Goal: Task Accomplishment & Management: Manage account settings

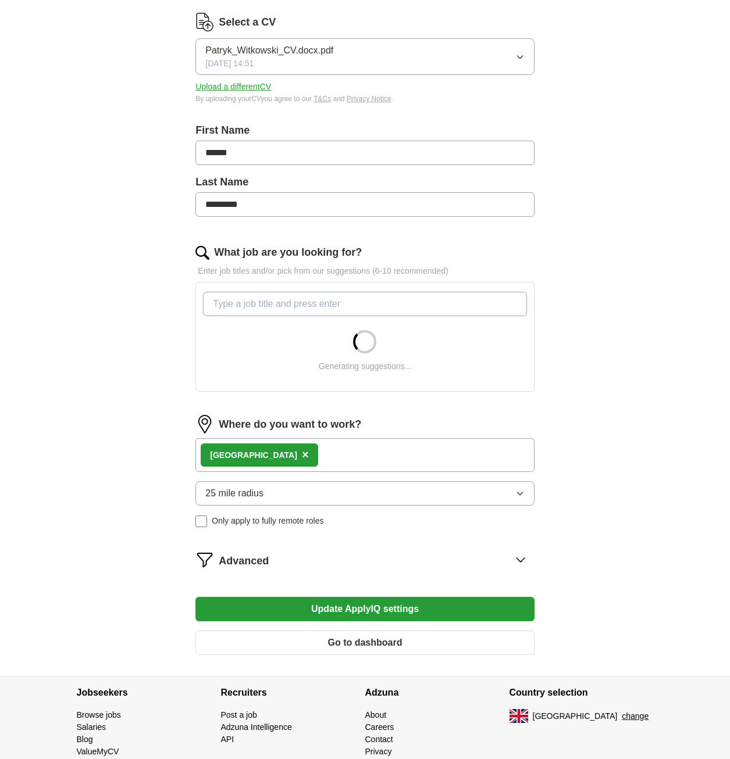
scroll to position [192, 0]
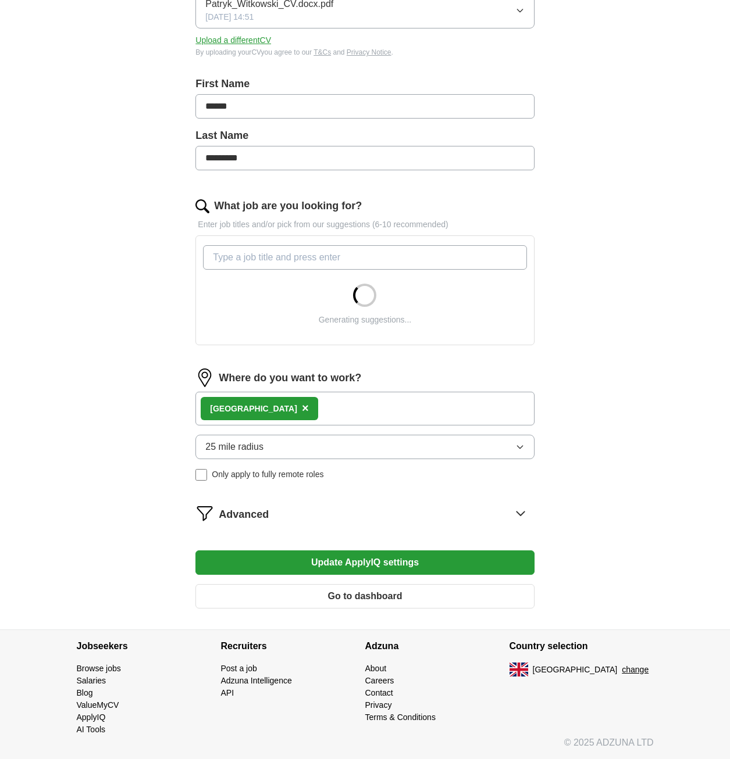
click at [268, 450] on button "25 mile radius" at bounding box center [364, 447] width 338 height 24
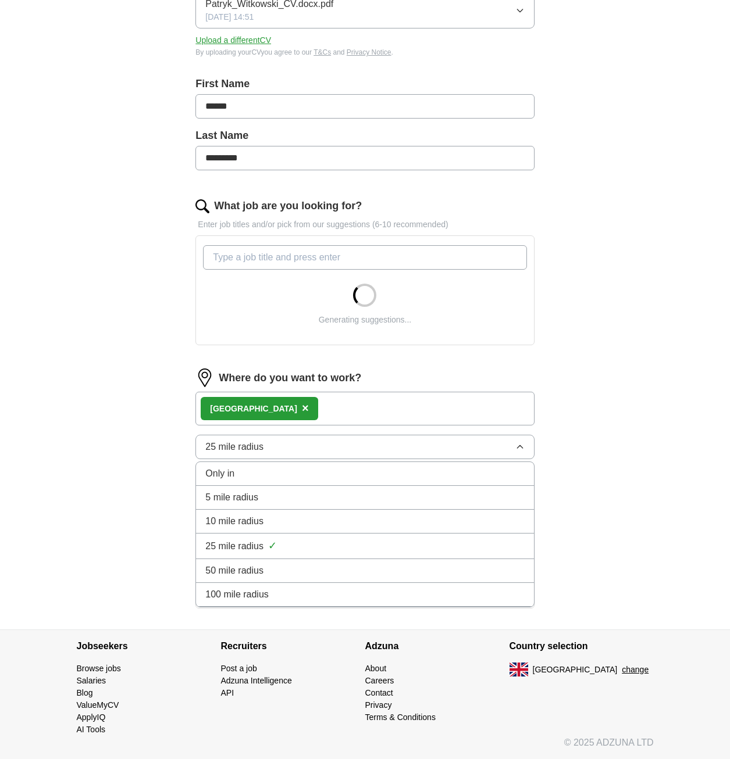
click at [260, 522] on span "10 mile radius" at bounding box center [234, 522] width 58 height 14
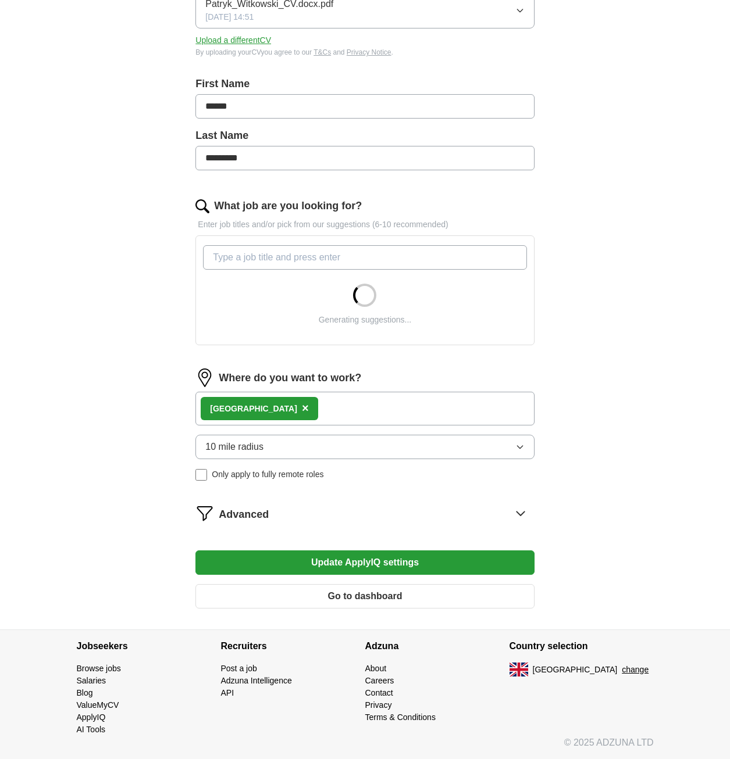
click at [314, 558] on button "Update ApplyIQ settings" at bounding box center [364, 563] width 338 height 24
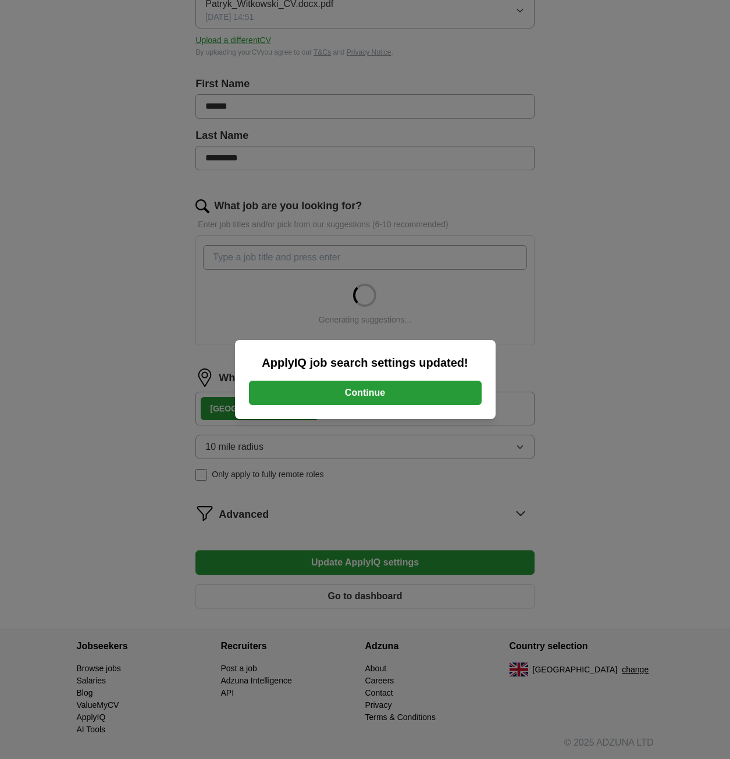
click at [347, 390] on button "Continue" at bounding box center [365, 393] width 233 height 24
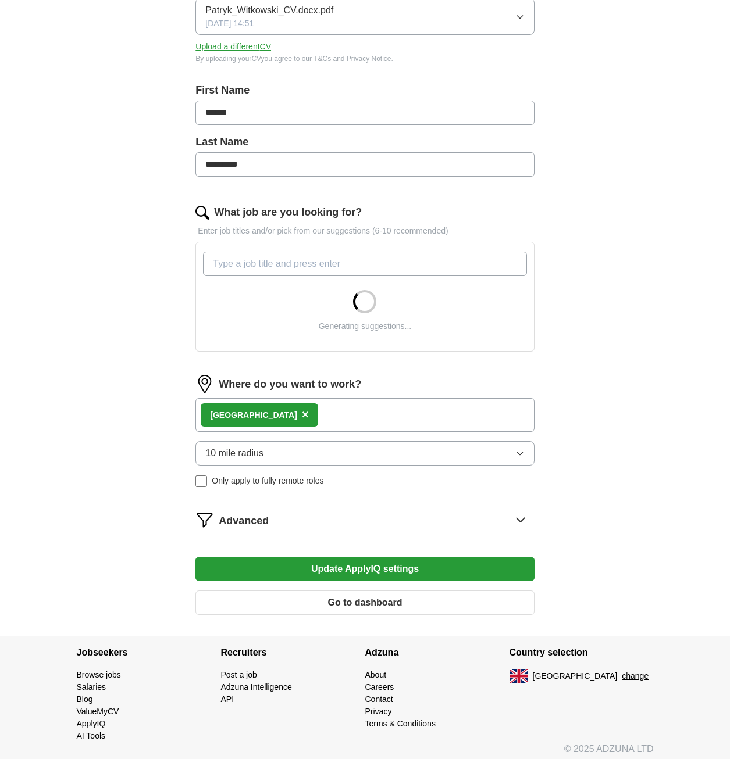
scroll to position [192, 0]
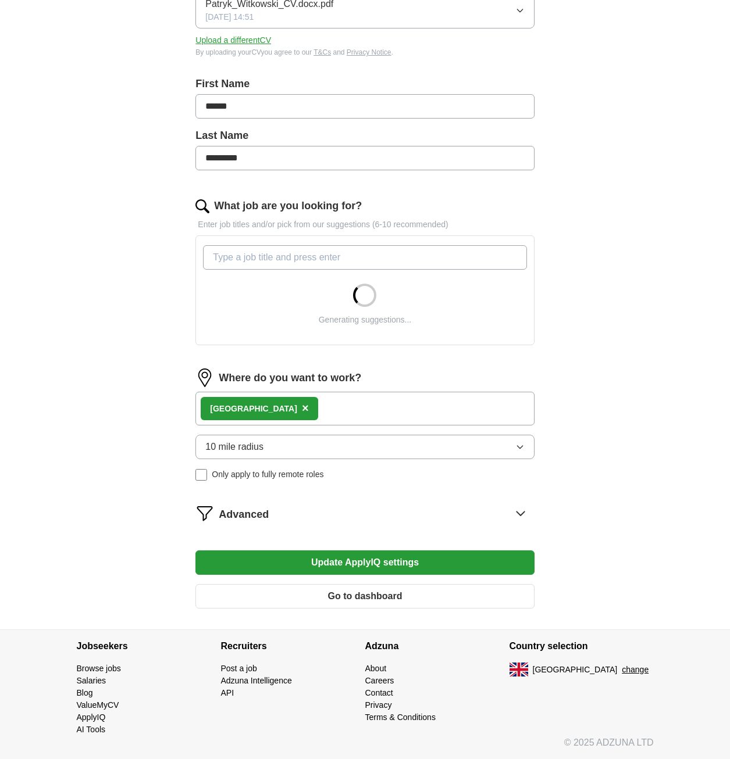
click at [135, 329] on div "ApplyIQ Let ApplyIQ do the hard work of searching and applying for jobs. Just t…" at bounding box center [364, 236] width 595 height 787
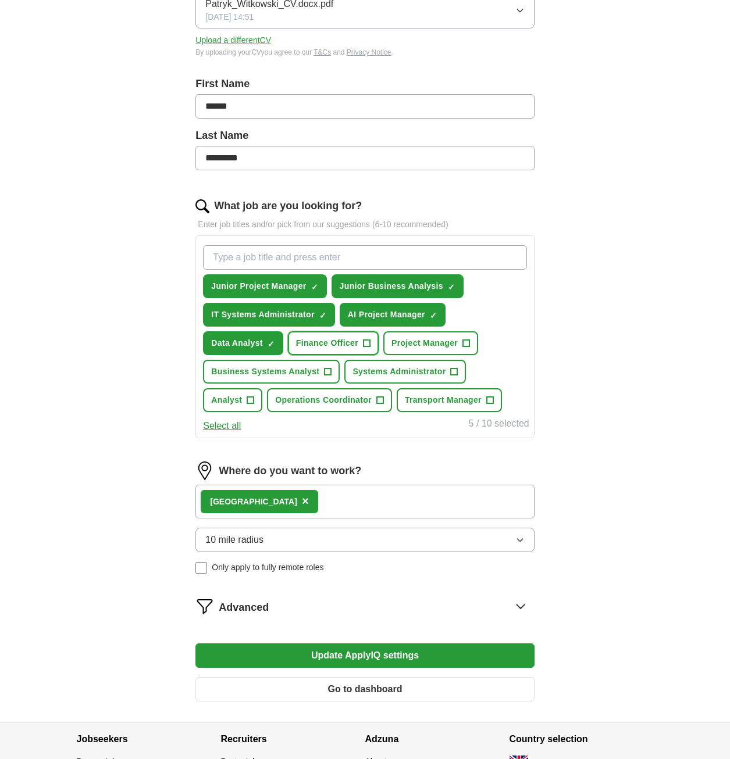
click at [332, 344] on span "Finance Officer" at bounding box center [327, 343] width 62 height 12
click at [357, 347] on span "Finance Officer" at bounding box center [327, 343] width 62 height 12
click at [240, 401] on span "Analyst" at bounding box center [226, 400] width 31 height 12
click at [266, 373] on span "Business Systems Analyst" at bounding box center [265, 372] width 108 height 12
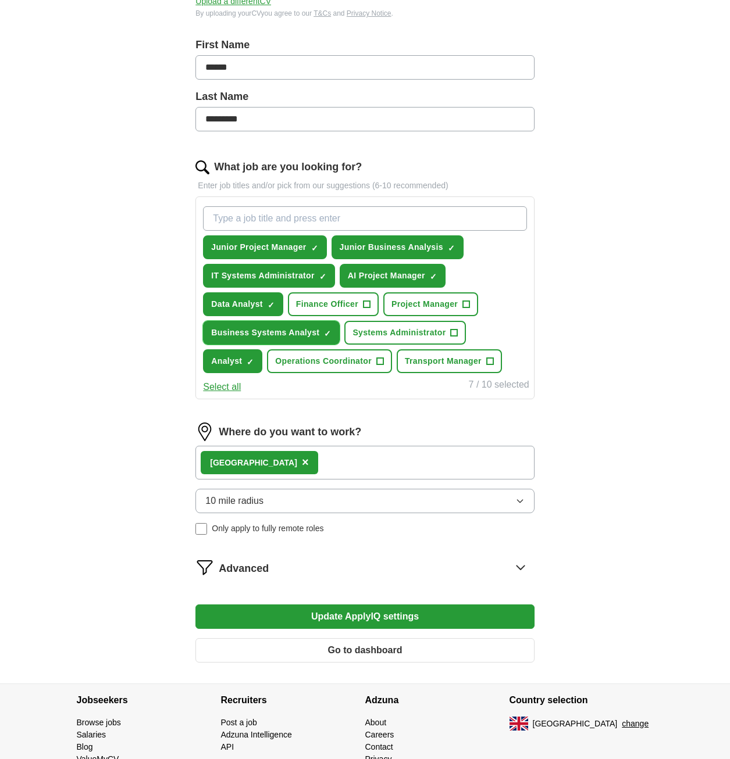
scroll to position [227, 0]
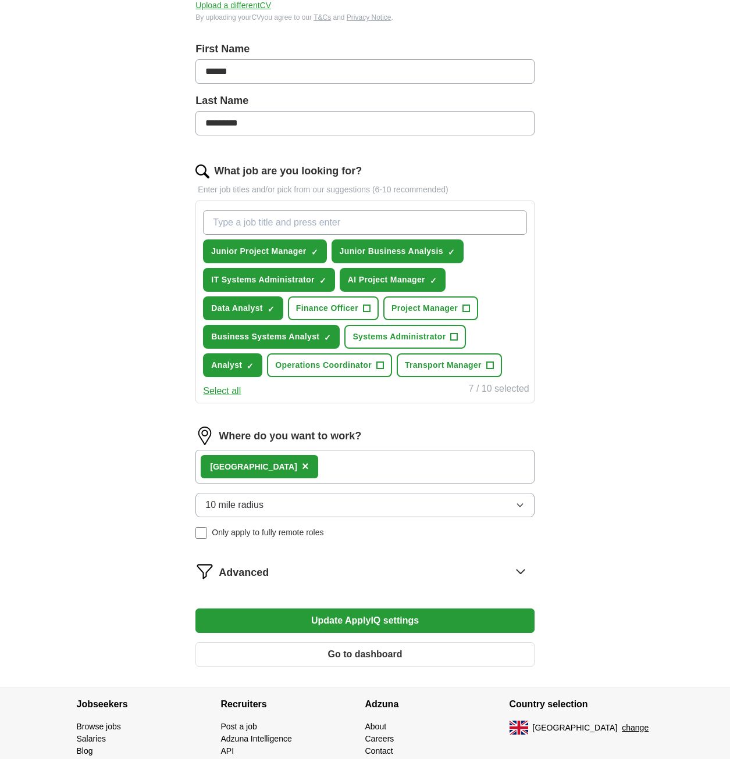
click at [286, 572] on div "Advanced" at bounding box center [376, 571] width 315 height 19
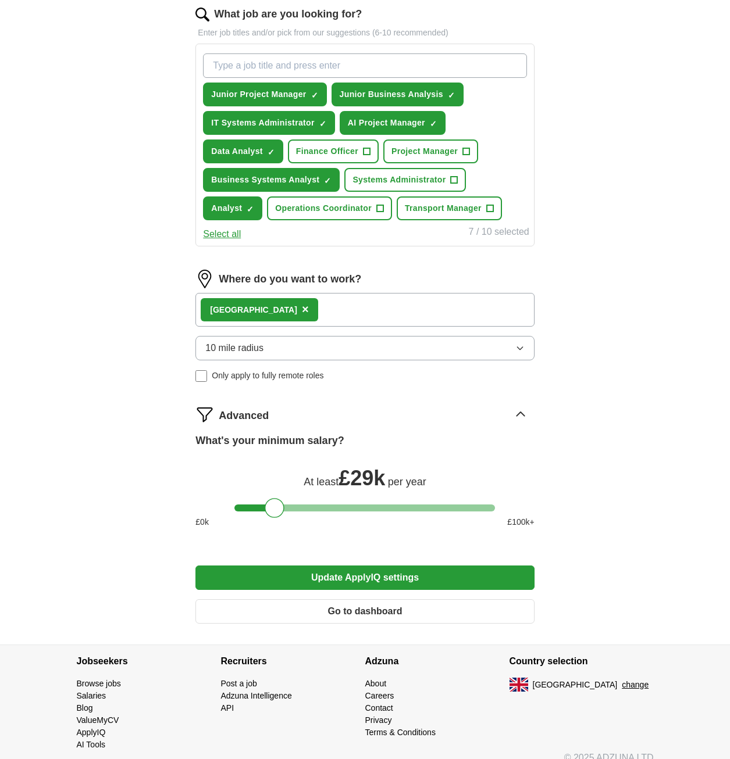
scroll to position [399, 0]
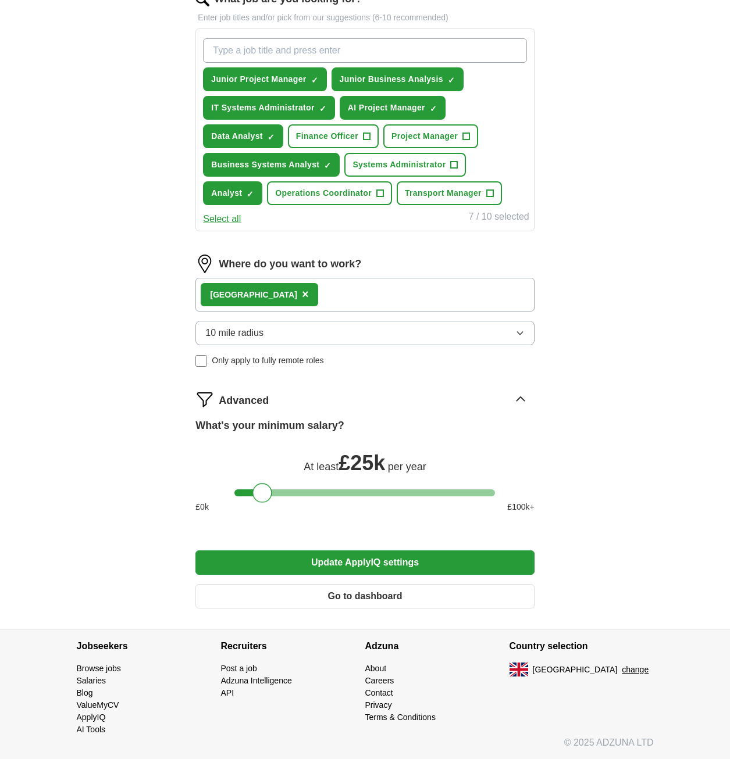
drag, startPoint x: 273, startPoint y: 496, endPoint x: 262, endPoint y: 498, distance: 11.3
click at [262, 498] on div at bounding box center [262, 493] width 20 height 20
click at [340, 563] on button "Update ApplyIQ settings" at bounding box center [364, 563] width 338 height 24
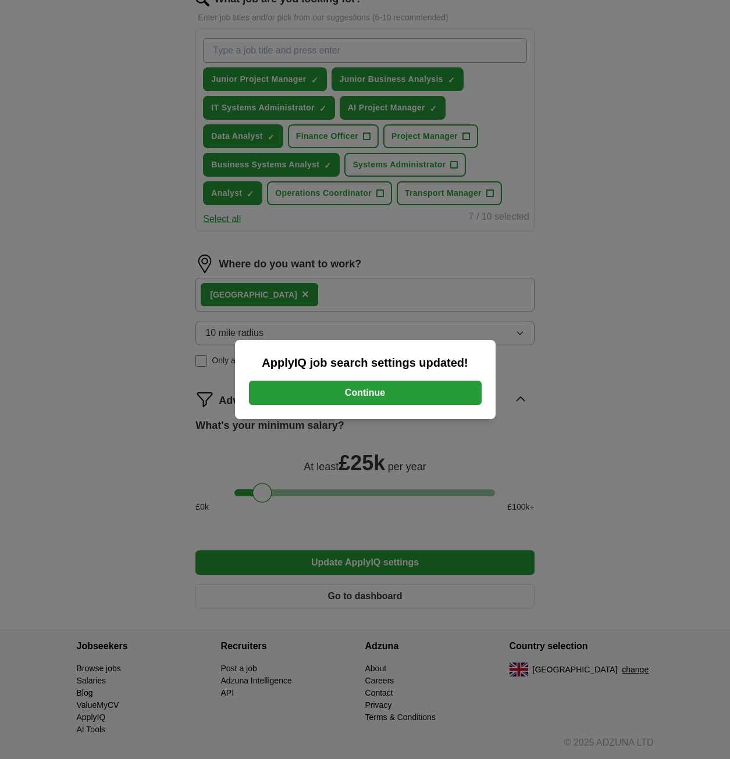
click at [363, 405] on button "Continue" at bounding box center [365, 393] width 233 height 24
